Goal: Task Accomplishment & Management: Use online tool/utility

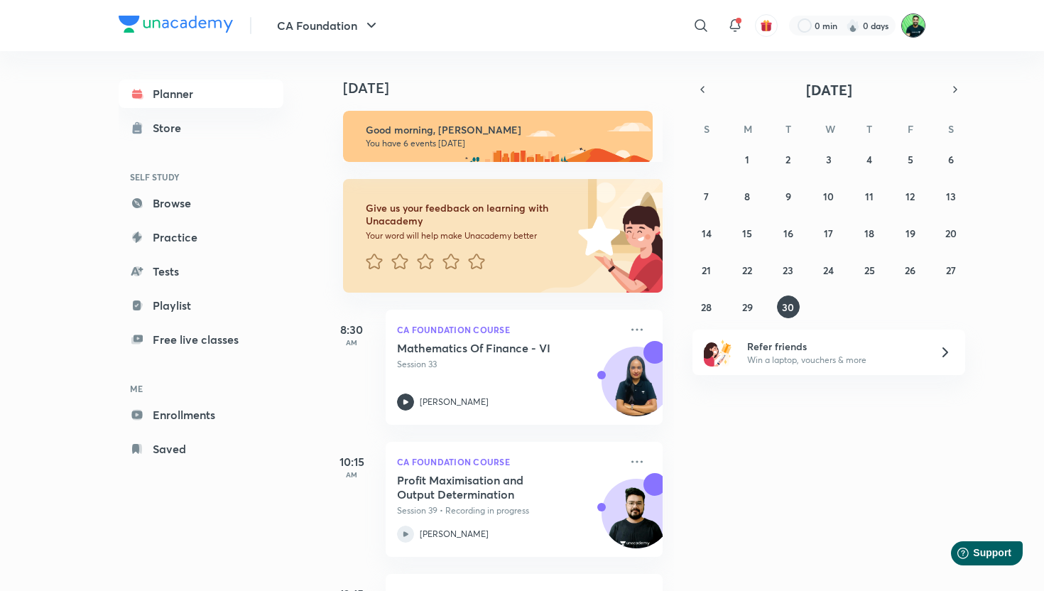
click at [920, 26] on img at bounding box center [913, 25] width 24 height 24
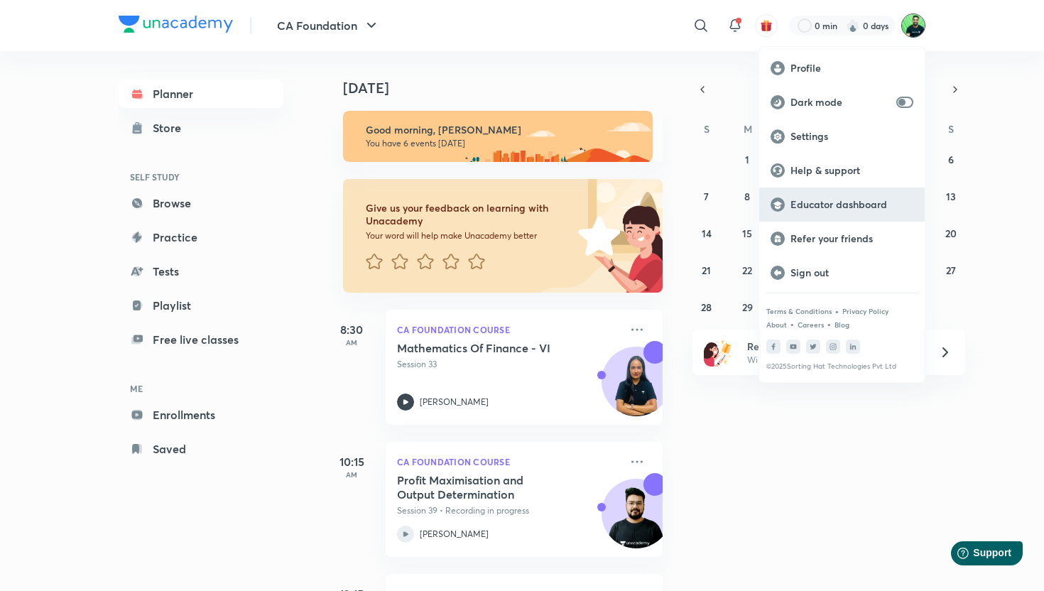
click at [817, 211] on div "Educator dashboard" at bounding box center [841, 204] width 165 height 34
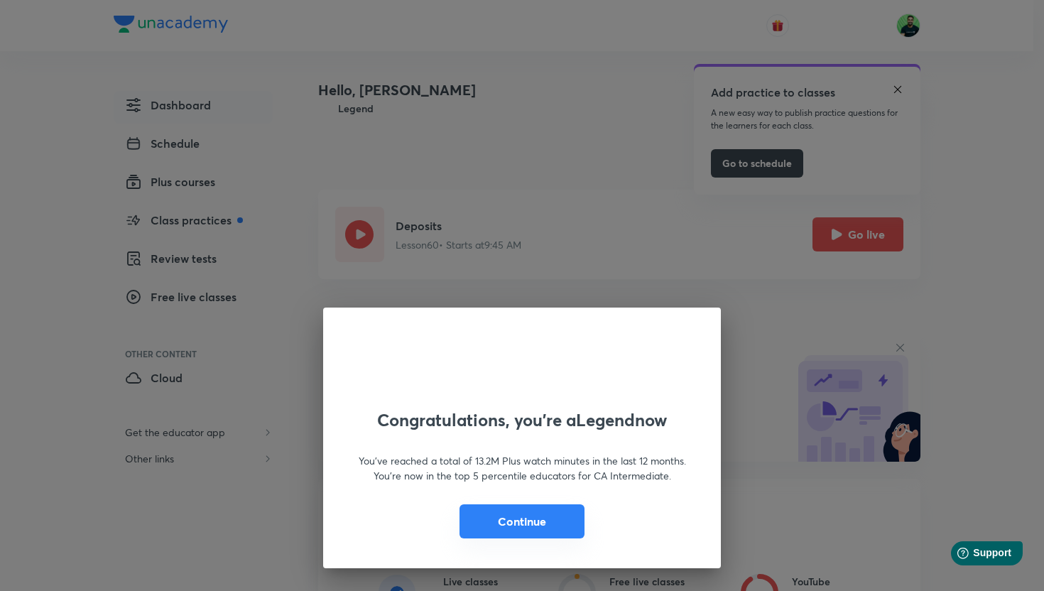
click at [531, 523] on button "Continue" at bounding box center [521, 521] width 125 height 34
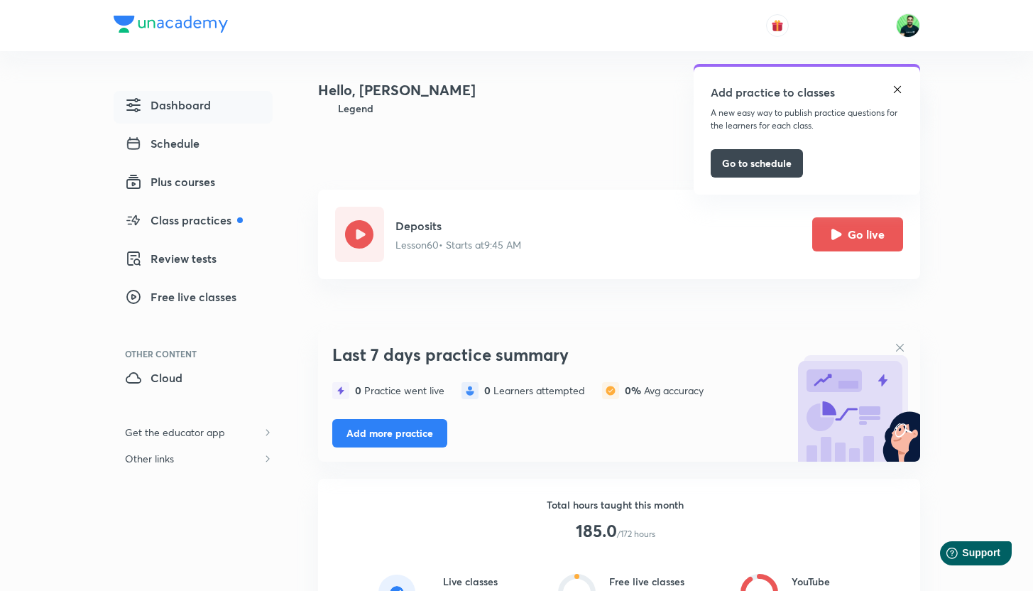
click at [898, 92] on img at bounding box center [897, 89] width 11 height 11
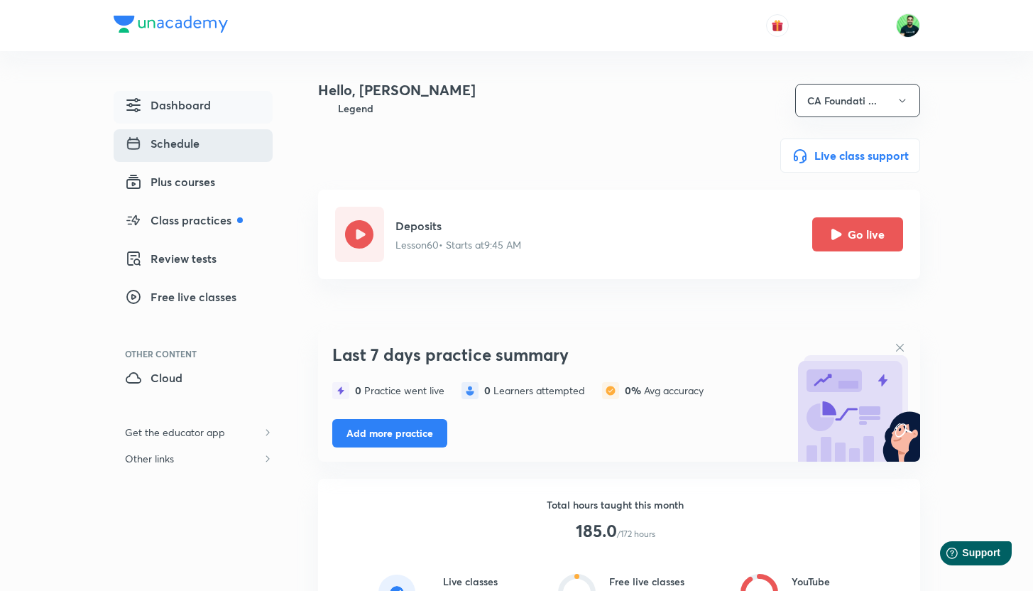
click at [205, 141] on link "Schedule" at bounding box center [193, 145] width 159 height 33
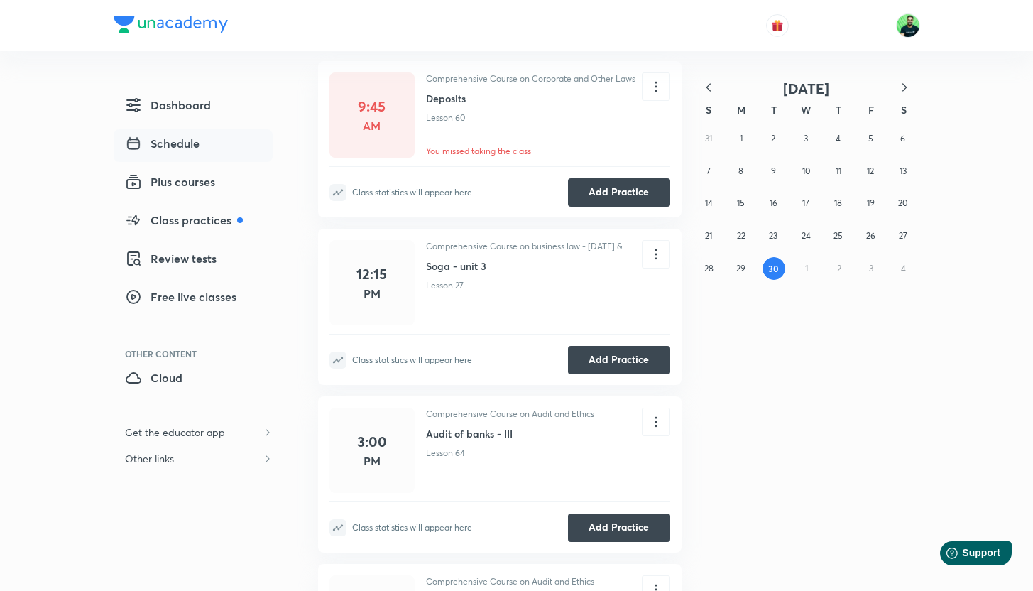
scroll to position [129, 0]
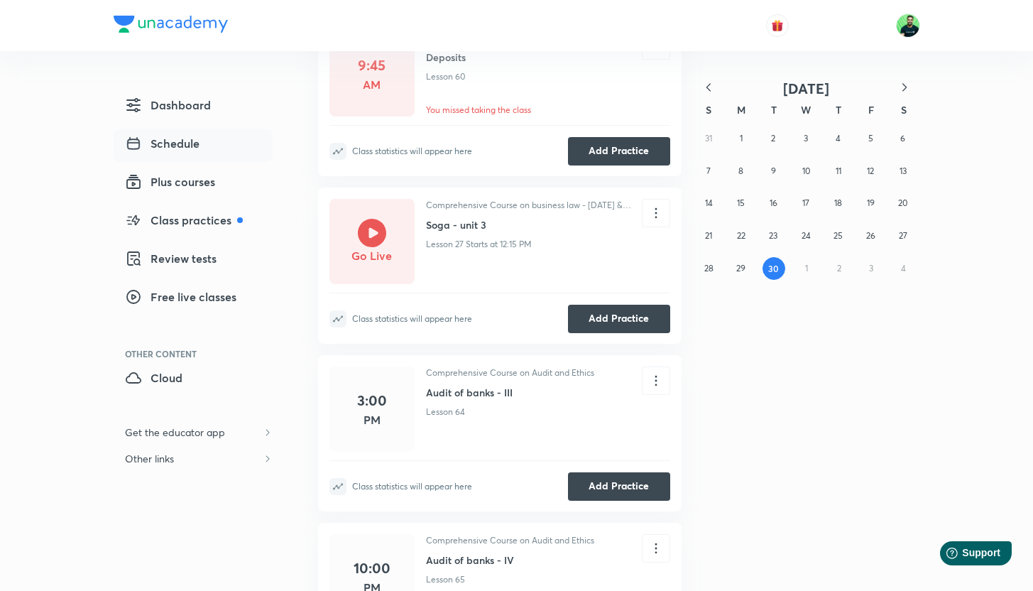
click at [371, 254] on h5 "Go Live" at bounding box center [371, 255] width 40 height 17
